Goal: Information Seeking & Learning: Learn about a topic

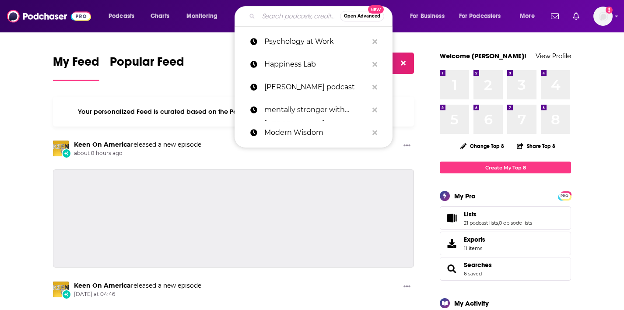
click at [288, 13] on input "Search podcasts, credits, & more..." at bounding box center [299, 16] width 81 height 14
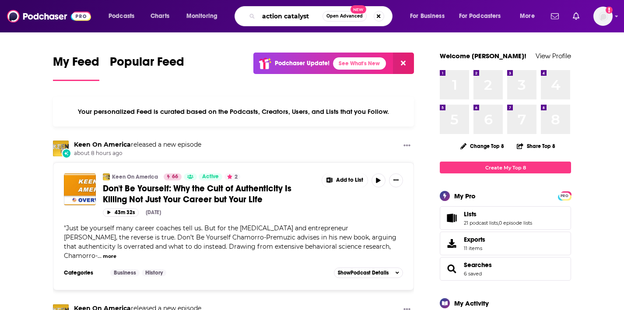
type input "action catalyst"
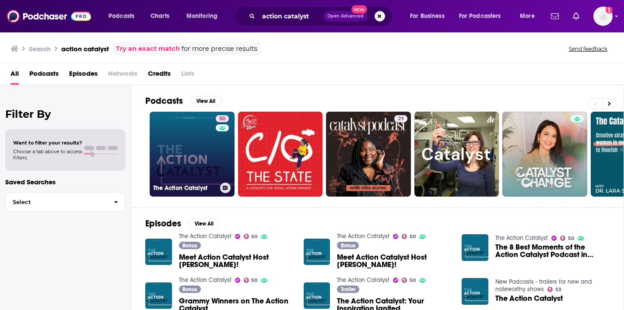
click at [207, 140] on link "50 The Action Catalyst" at bounding box center [192, 154] width 85 height 85
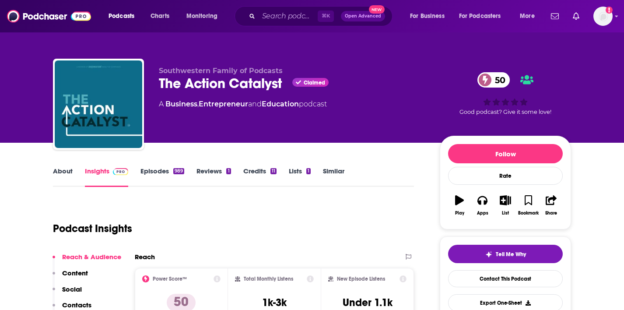
scroll to position [64, 0]
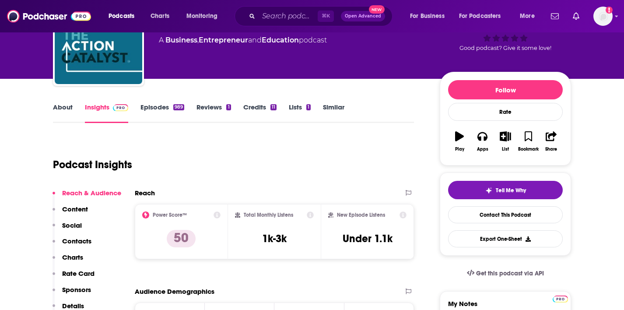
click at [61, 108] on link "About" at bounding box center [63, 113] width 20 height 20
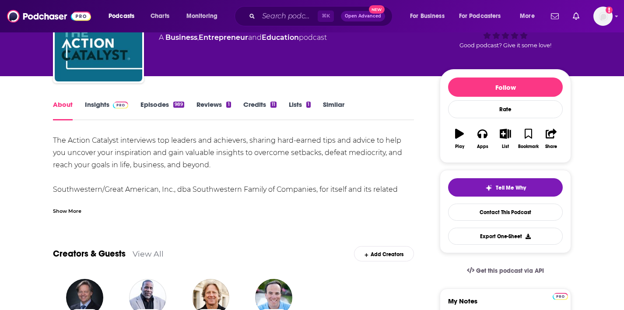
scroll to position [96, 0]
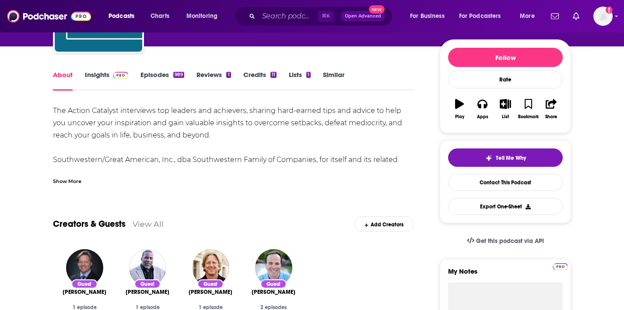
click at [67, 180] on div "Show More" at bounding box center [67, 180] width 28 height 8
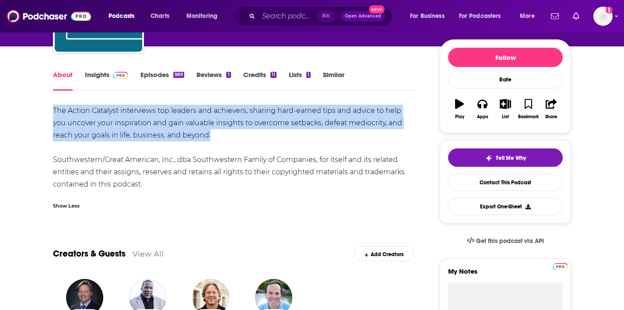
drag, startPoint x: 226, startPoint y: 136, endPoint x: 38, endPoint y: 108, distance: 189.6
copy div "The Action Catalyst interviews top leaders and achievers, sharing hard-earned t…"
